Goal: Task Accomplishment & Management: Manage account settings

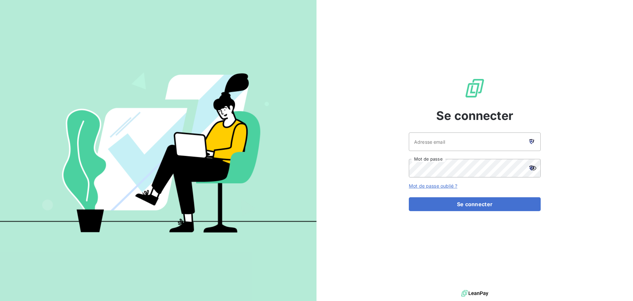
click at [531, 141] on icon at bounding box center [531, 142] width 3 height 4
click at [532, 141] on icon at bounding box center [531, 142] width 3 height 4
type input "[PERSON_NAME][EMAIL_ADDRESS][PERSON_NAME][DOMAIN_NAME]"
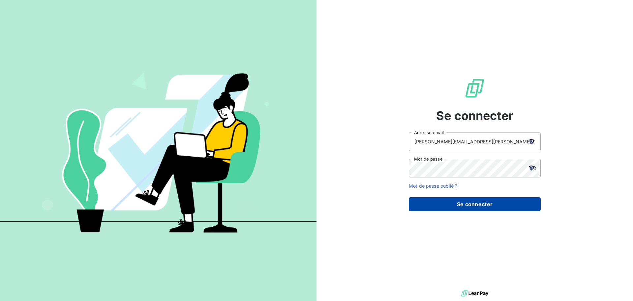
click at [476, 202] on button "Se connecter" at bounding box center [475, 204] width 132 height 14
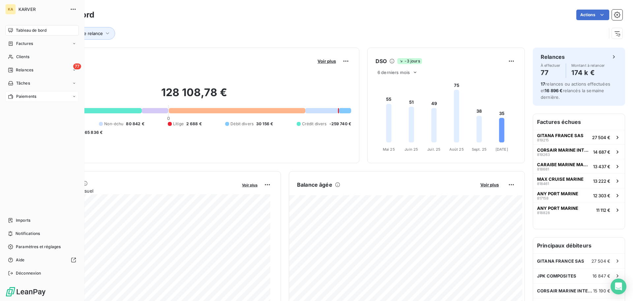
click at [75, 96] on icon at bounding box center [74, 96] width 4 height 4
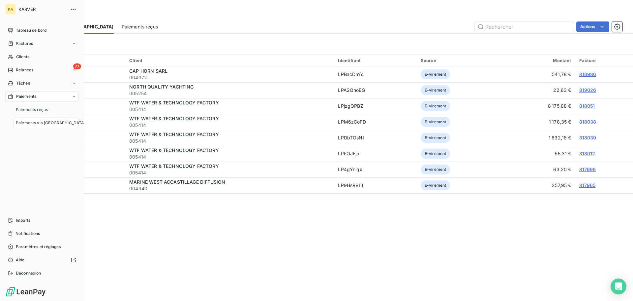
click at [51, 125] on span "Paiements via [GEOGRAPHIC_DATA]" at bounding box center [51, 123] width 70 height 6
click at [21, 57] on span "Clients" at bounding box center [22, 57] width 13 height 6
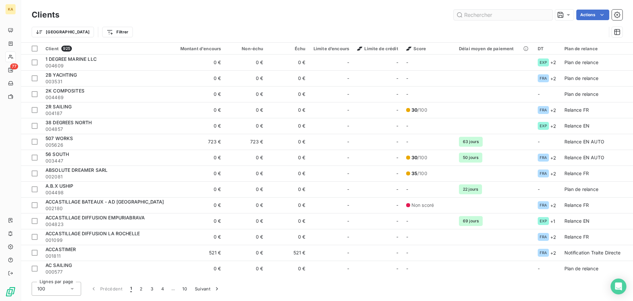
click at [542, 15] on input "text" at bounding box center [503, 15] width 99 height 11
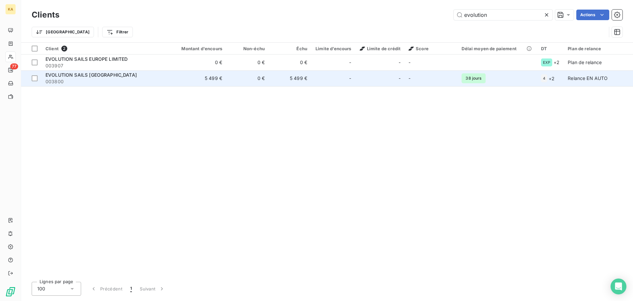
type input "evolution"
click at [87, 76] on span "EVOLUTION SAILS [GEOGRAPHIC_DATA]" at bounding box center [91, 75] width 91 height 6
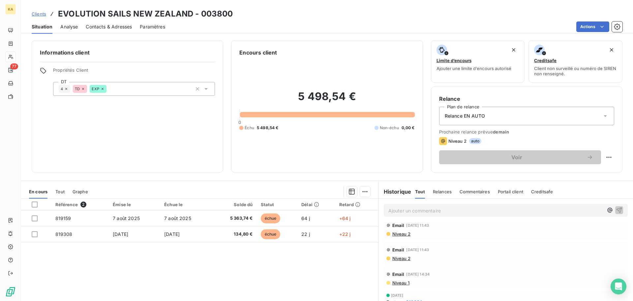
scroll to position [66, 0]
click at [620, 28] on icon "button" at bounding box center [617, 26] width 7 height 7
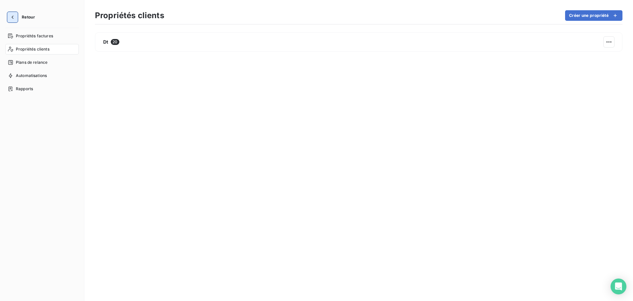
click at [14, 16] on icon "button" at bounding box center [12, 17] width 7 height 7
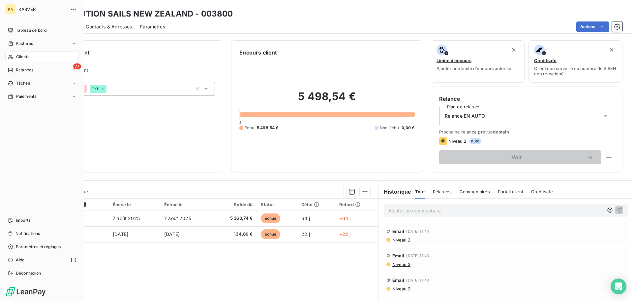
click at [14, 8] on div "KA" at bounding box center [10, 9] width 11 height 11
click at [35, 247] on span "Paramètres et réglages" at bounding box center [38, 246] width 45 height 6
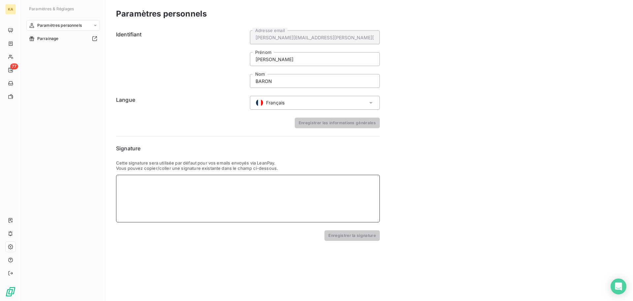
click at [159, 187] on div at bounding box center [248, 199] width 264 height 48
paste div
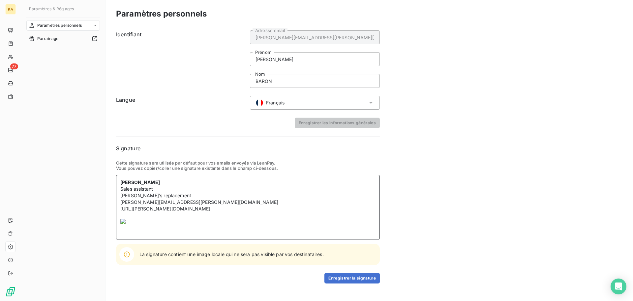
click at [127, 221] on img at bounding box center [152, 226] width 64 height 17
click at [125, 220] on img at bounding box center [152, 226] width 64 height 17
click at [134, 214] on p at bounding box center [247, 215] width 255 height 7
drag, startPoint x: 123, startPoint y: 216, endPoint x: 125, endPoint y: 226, distance: 10.1
click at [125, 226] on div "[PERSON_NAME] Sales assistant [PERSON_NAME]’s replacement [PERSON_NAME][EMAIL_A…" at bounding box center [248, 207] width 264 height 65
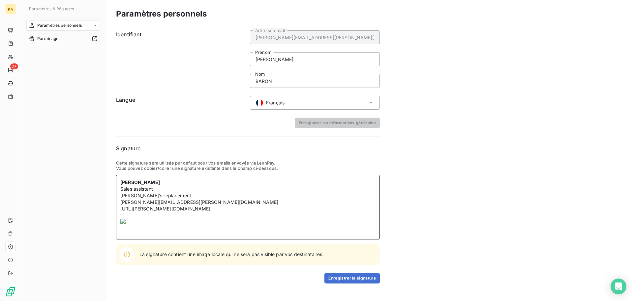
click at [140, 225] on img at bounding box center [152, 226] width 64 height 17
click at [124, 222] on img at bounding box center [152, 226] width 64 height 17
click at [213, 209] on p "[URL][PERSON_NAME][DOMAIN_NAME]" at bounding box center [247, 208] width 255 height 7
drag, startPoint x: 206, startPoint y: 211, endPoint x: 207, endPoint y: 228, distance: 16.2
click at [207, 228] on div "[PERSON_NAME] Sales assistant [PERSON_NAME]’s replacement [PERSON_NAME][EMAIL_A…" at bounding box center [248, 207] width 264 height 65
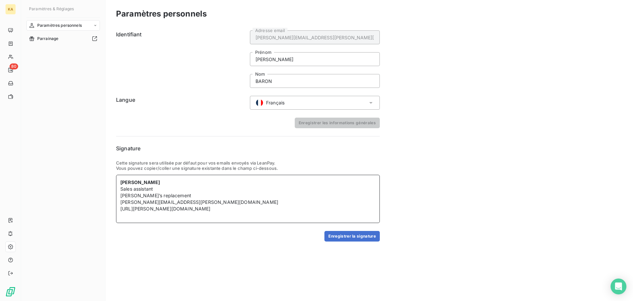
click at [196, 202] on p "[PERSON_NAME][EMAIL_ADDRESS][PERSON_NAME][DOMAIN_NAME]" at bounding box center [247, 202] width 255 height 7
click at [196, 209] on p "[URL][PERSON_NAME][DOMAIN_NAME]" at bounding box center [247, 208] width 255 height 7
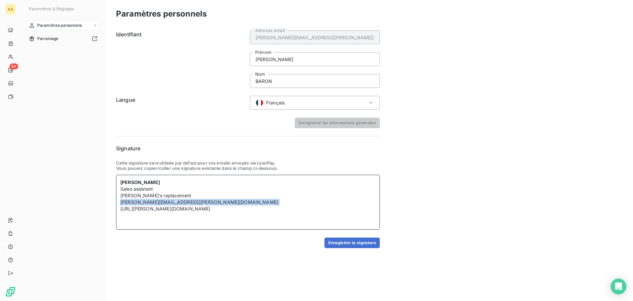
drag, startPoint x: 192, startPoint y: 203, endPoint x: 120, endPoint y: 204, distance: 71.9
click at [120, 204] on div "[PERSON_NAME] Sales assistant [PERSON_NAME]’s replacement [PERSON_NAME][EMAIL_A…" at bounding box center [248, 202] width 264 height 55
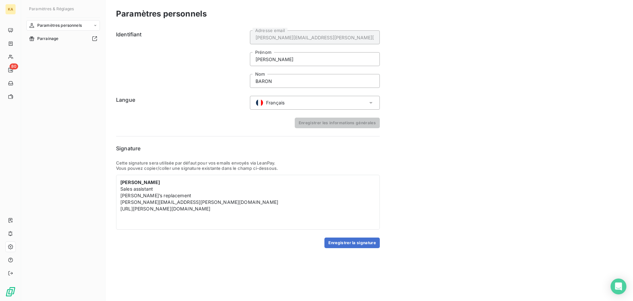
drag, startPoint x: 187, startPoint y: 199, endPoint x: 434, endPoint y: 203, distance: 246.8
click at [434, 203] on div "Paramètres personnels Identifiant [PERSON_NAME][EMAIL_ADDRESS][PERSON_NAME][DOM…" at bounding box center [370, 150] width 528 height 301
click at [194, 204] on p "[PERSON_NAME][EMAIL_ADDRESS][PERSON_NAME][DOMAIN_NAME]" at bounding box center [247, 202] width 255 height 7
click at [189, 202] on link "[PERSON_NAME][EMAIL_ADDRESS][PERSON_NAME][DOMAIN_NAME]" at bounding box center [199, 202] width 158 height 6
click at [210, 209] on p "[URL][PERSON_NAME][DOMAIN_NAME]" at bounding box center [247, 208] width 255 height 7
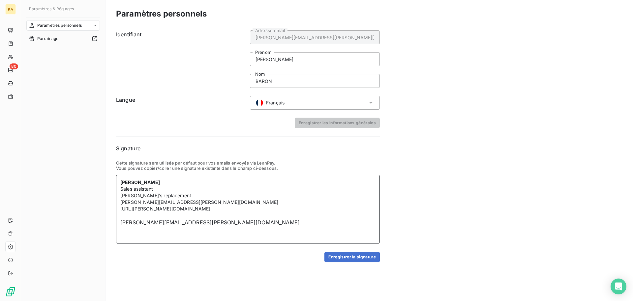
drag, startPoint x: 202, startPoint y: 225, endPoint x: 193, endPoint y: 221, distance: 9.6
click at [193, 221] on link "[PERSON_NAME][EMAIL_ADDRESS][PERSON_NAME][DOMAIN_NAME]" at bounding box center [209, 222] width 179 height 7
drag, startPoint x: 200, startPoint y: 221, endPoint x: 128, endPoint y: 217, distance: 71.7
click at [128, 217] on div "[PERSON_NAME] Sales assistant [PERSON_NAME]’s replacement [PERSON_NAME][EMAIL_A…" at bounding box center [248, 209] width 264 height 69
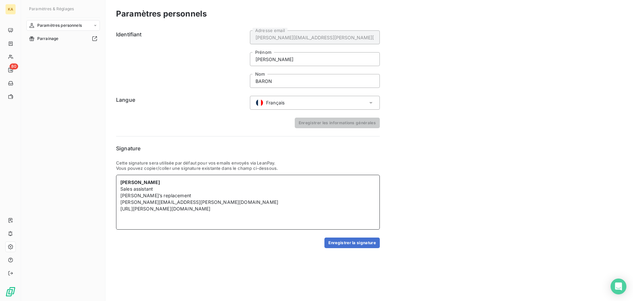
click at [204, 202] on p "[PERSON_NAME][EMAIL_ADDRESS][PERSON_NAME][DOMAIN_NAME]" at bounding box center [247, 202] width 255 height 7
click at [191, 203] on p "[PERSON_NAME][EMAIL_ADDRESS][PERSON_NAME][DOMAIN_NAME]" at bounding box center [247, 202] width 255 height 7
click at [183, 193] on p "[PERSON_NAME]’s replacement" at bounding box center [247, 195] width 255 height 7
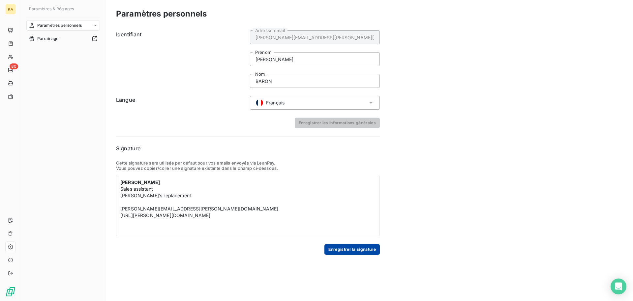
click at [347, 250] on button "Enregistrer la signature" at bounding box center [352, 249] width 55 height 11
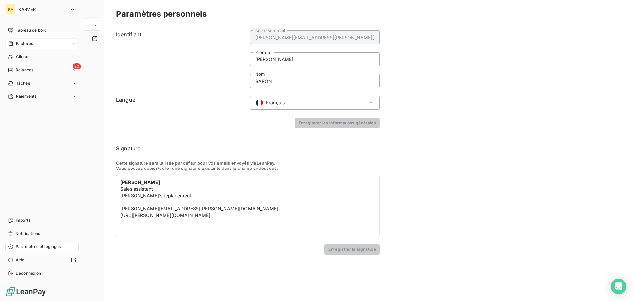
click at [9, 42] on icon at bounding box center [11, 43] width 4 height 4
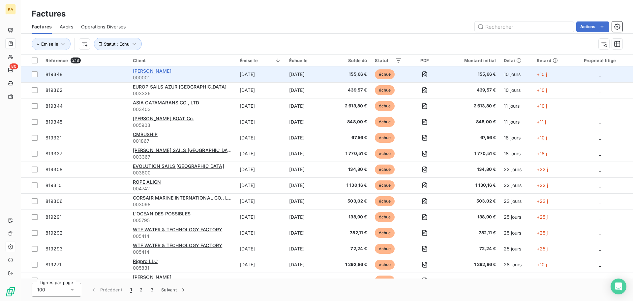
click at [162, 70] on span "[PERSON_NAME]" at bounding box center [152, 71] width 39 height 6
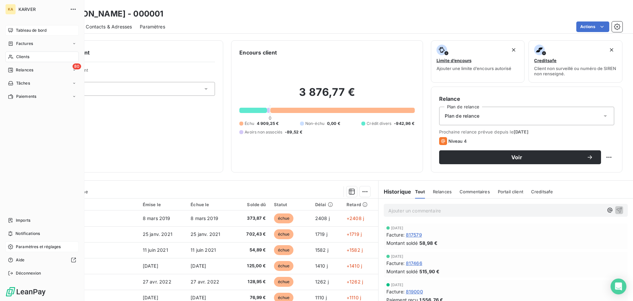
click at [14, 31] on div "Tableau de bord" at bounding box center [42, 30] width 74 height 11
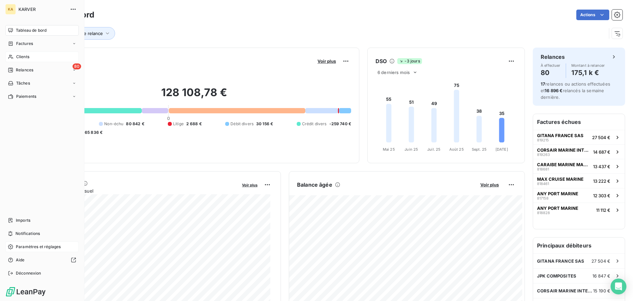
click at [26, 58] on span "Clients" at bounding box center [22, 57] width 13 height 6
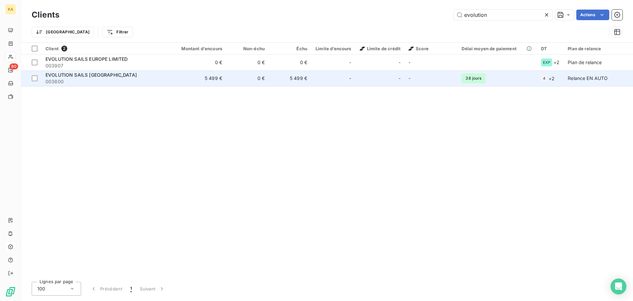
click at [68, 76] on span "EVOLUTION SAILS [GEOGRAPHIC_DATA]" at bounding box center [91, 75] width 91 height 6
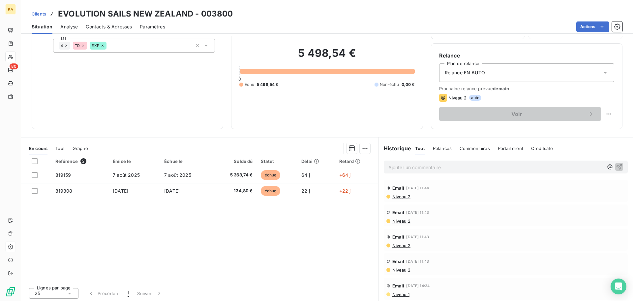
scroll to position [45, 0]
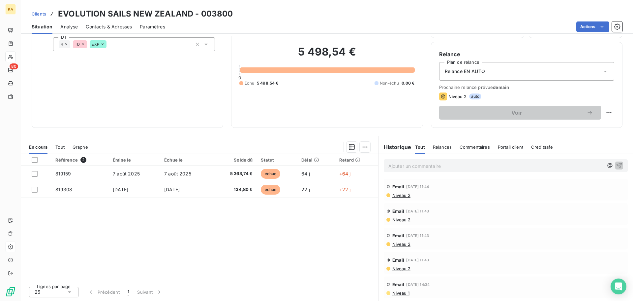
click at [403, 195] on span "Niveau 2" at bounding box center [401, 194] width 19 height 5
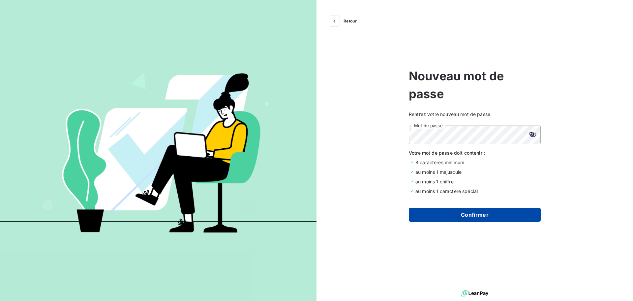
click at [481, 211] on button "Confirmer" at bounding box center [475, 215] width 132 height 14
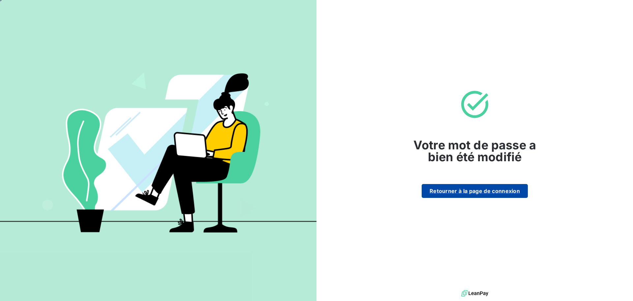
click at [487, 191] on button "Retourner à la page de connexion" at bounding box center [475, 191] width 106 height 14
